Goal: Task Accomplishment & Management: Use online tool/utility

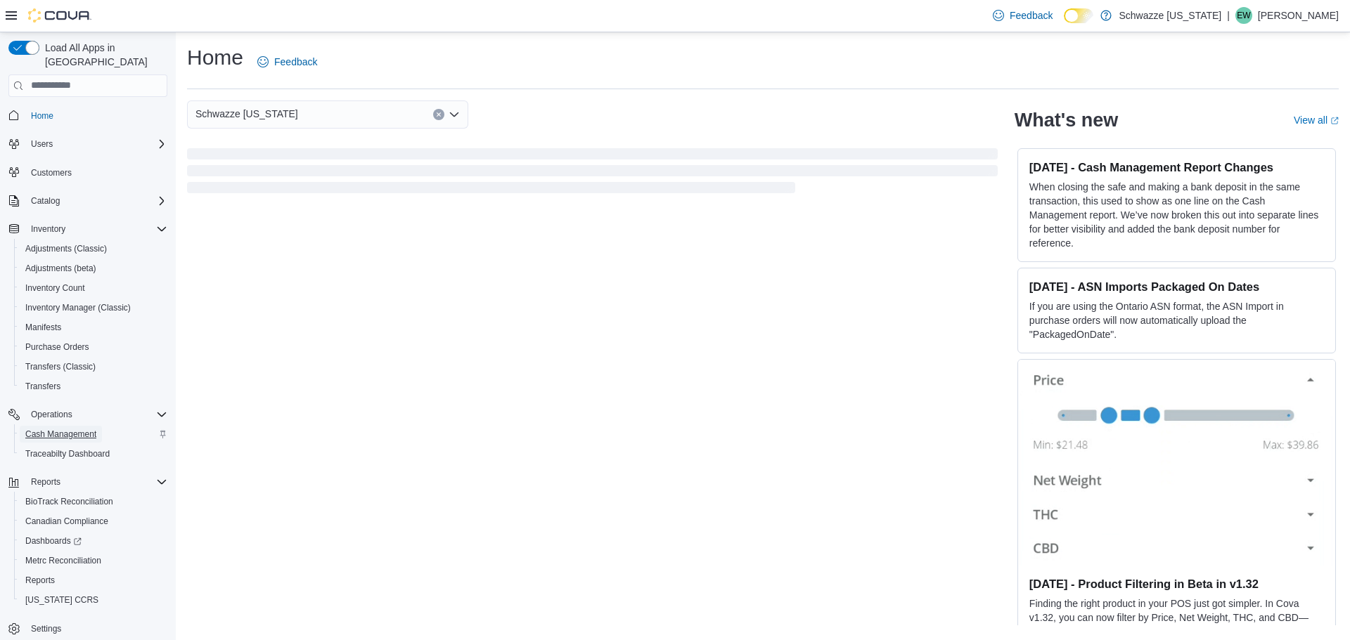
click at [75, 429] on span "Cash Management" at bounding box center [60, 434] width 71 height 11
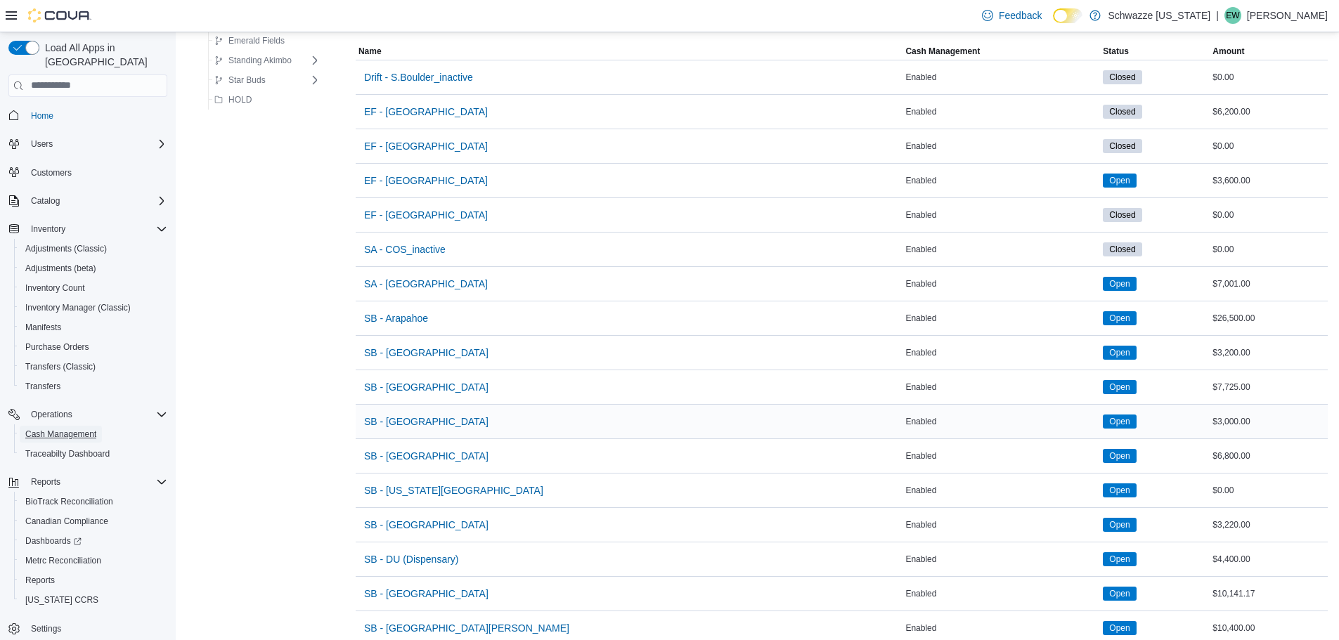
scroll to position [141, 0]
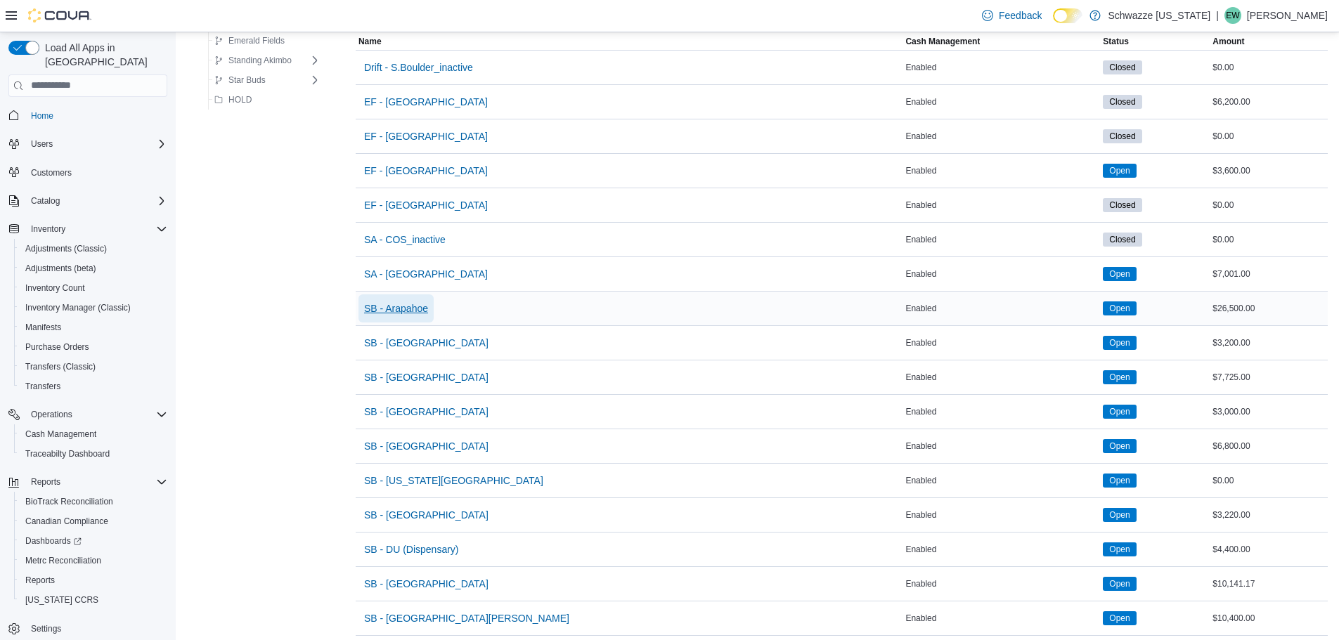
click at [404, 306] on span "SB - Arapahoe" at bounding box center [396, 309] width 64 height 14
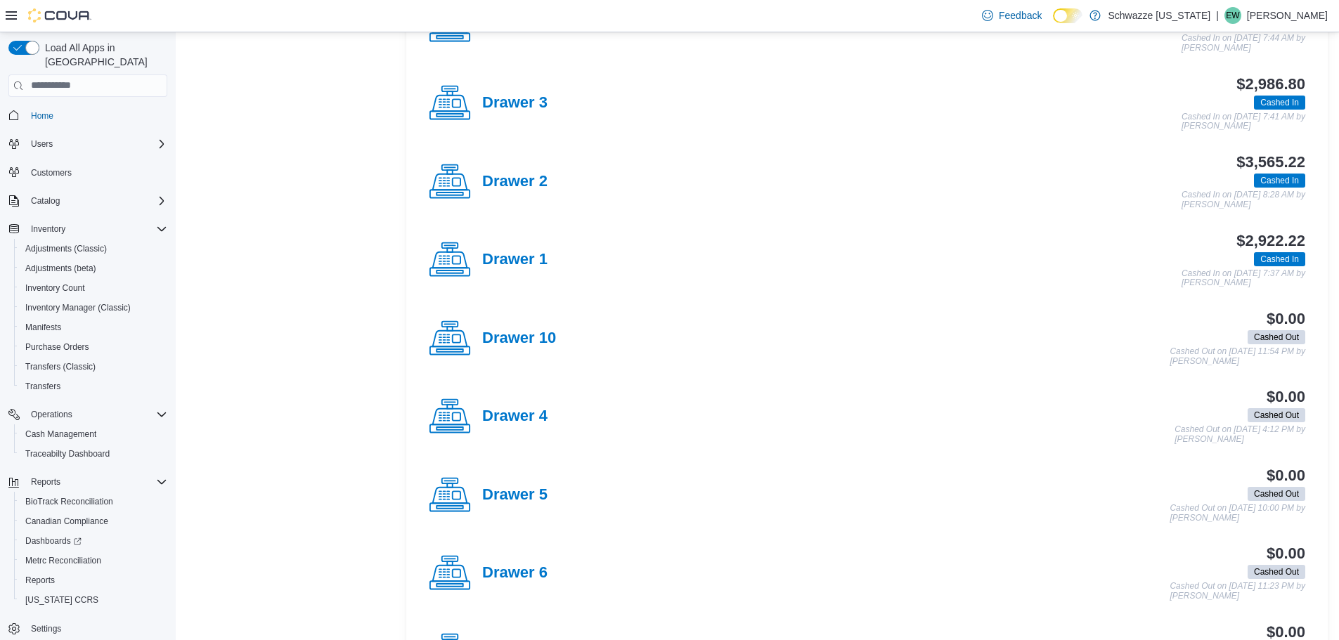
scroll to position [562, 0]
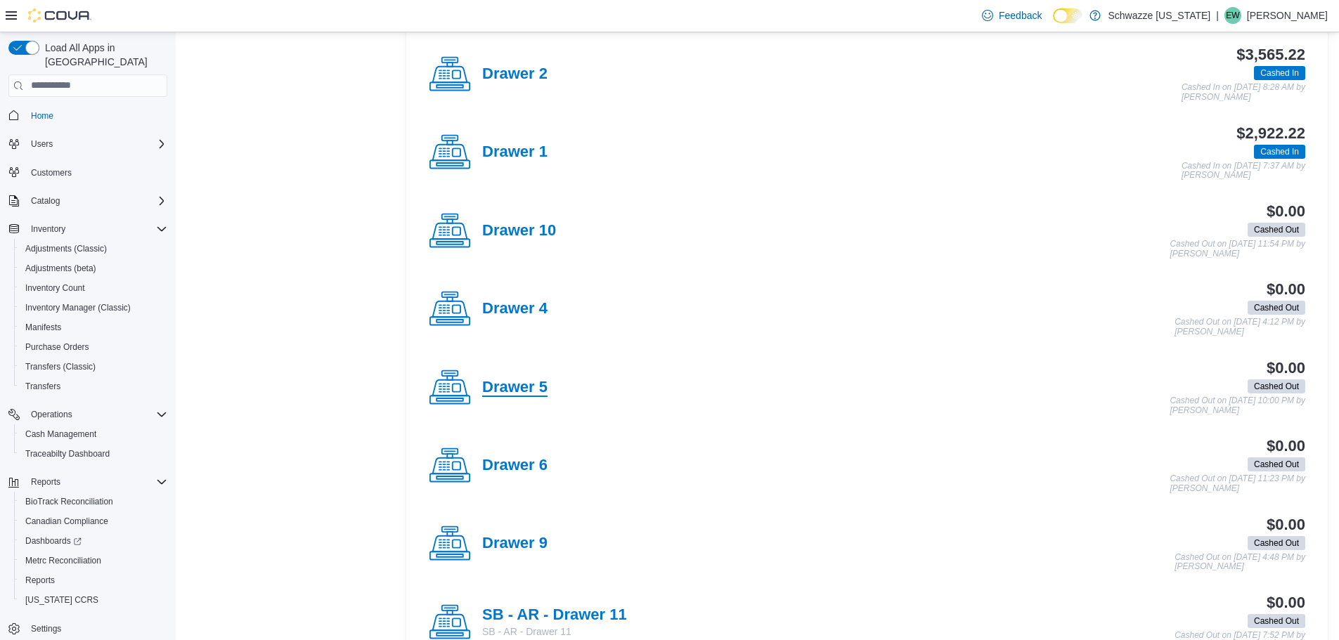
click at [532, 394] on h4 "Drawer 5" at bounding box center [514, 388] width 65 height 18
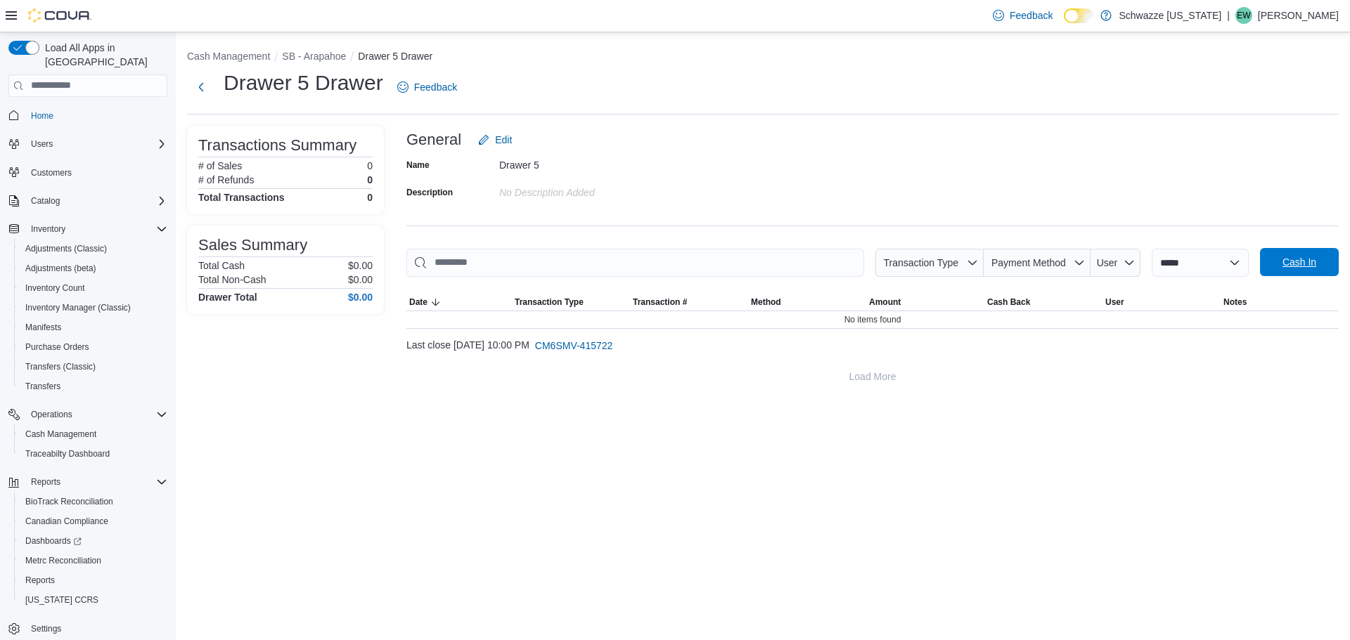
click at [1293, 266] on span "Cash In" at bounding box center [1299, 262] width 34 height 14
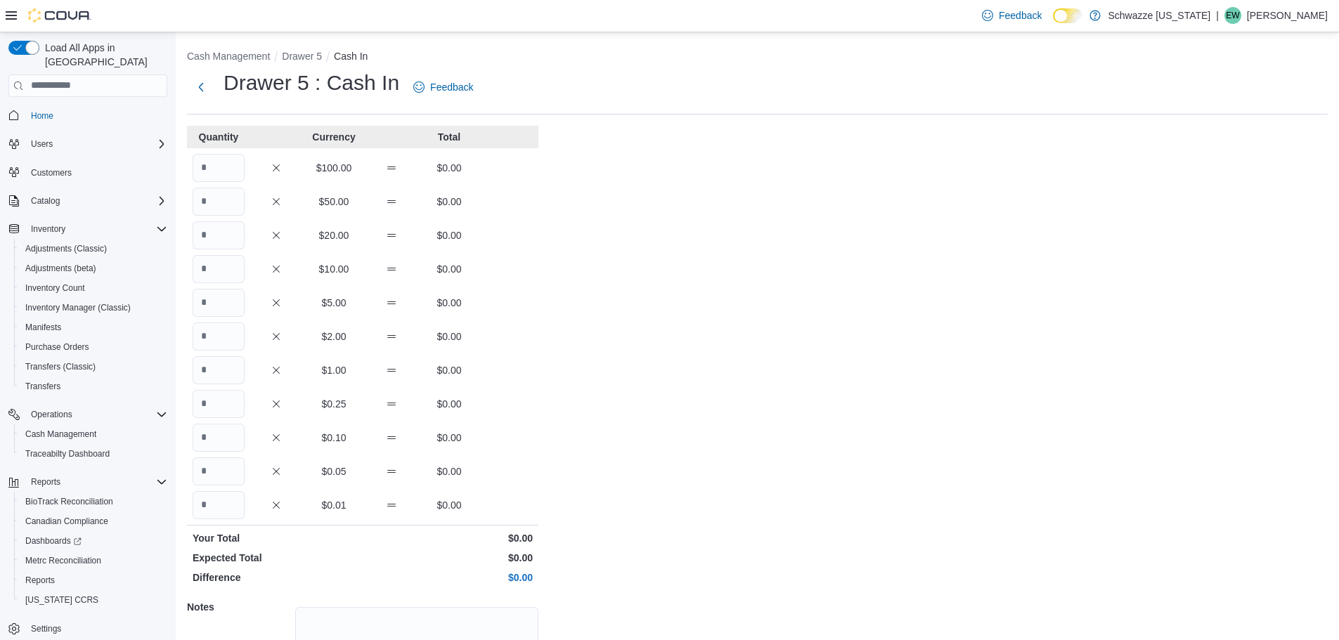
click at [218, 386] on div "Quantity Currency Total $100.00 $0.00 $50.00 $0.00 $20.00 $0.00 $10.00 $0.00 $5…" at bounding box center [362, 440] width 351 height 628
click at [230, 371] on input "Quantity" at bounding box center [219, 370] width 52 height 28
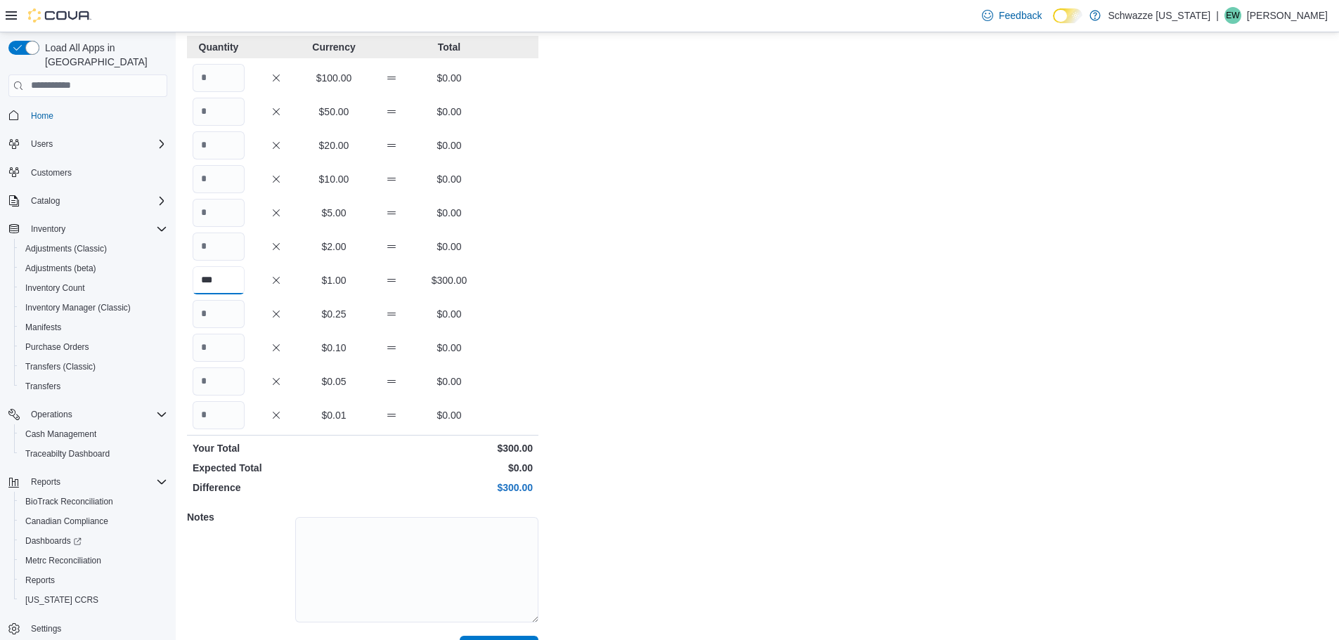
scroll to position [125, 0]
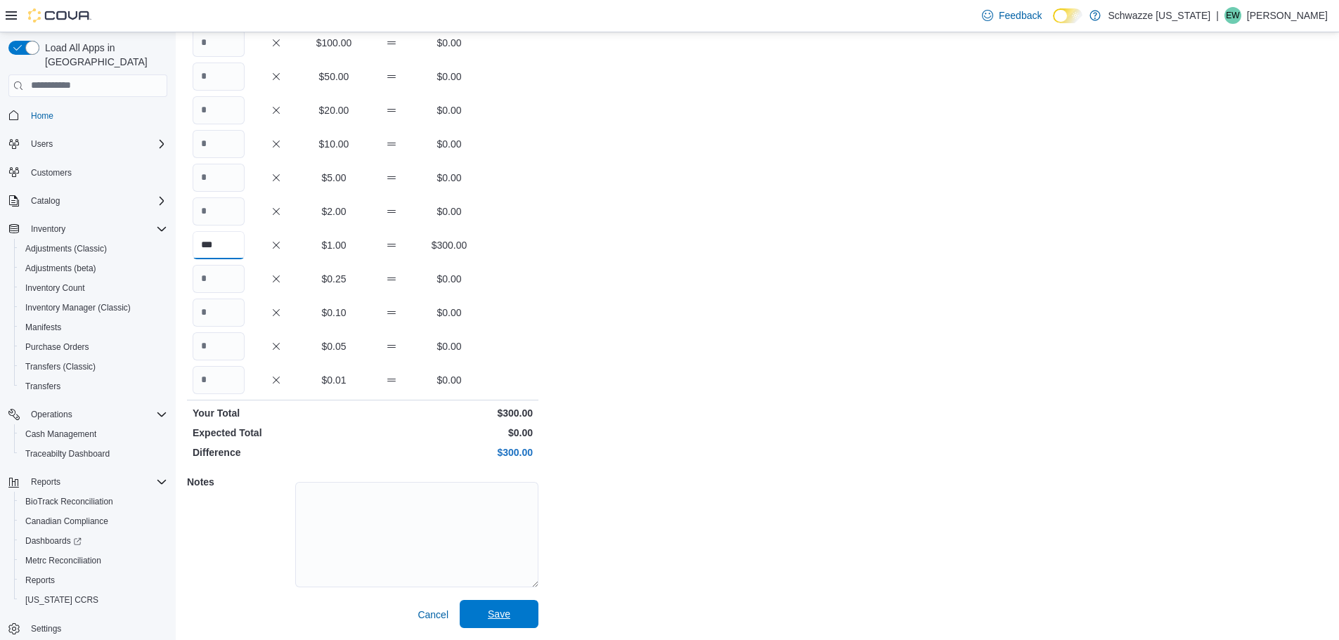
type input "***"
click at [479, 608] on span "Save" at bounding box center [499, 614] width 62 height 28
